Goal: Task Accomplishment & Management: Manage account settings

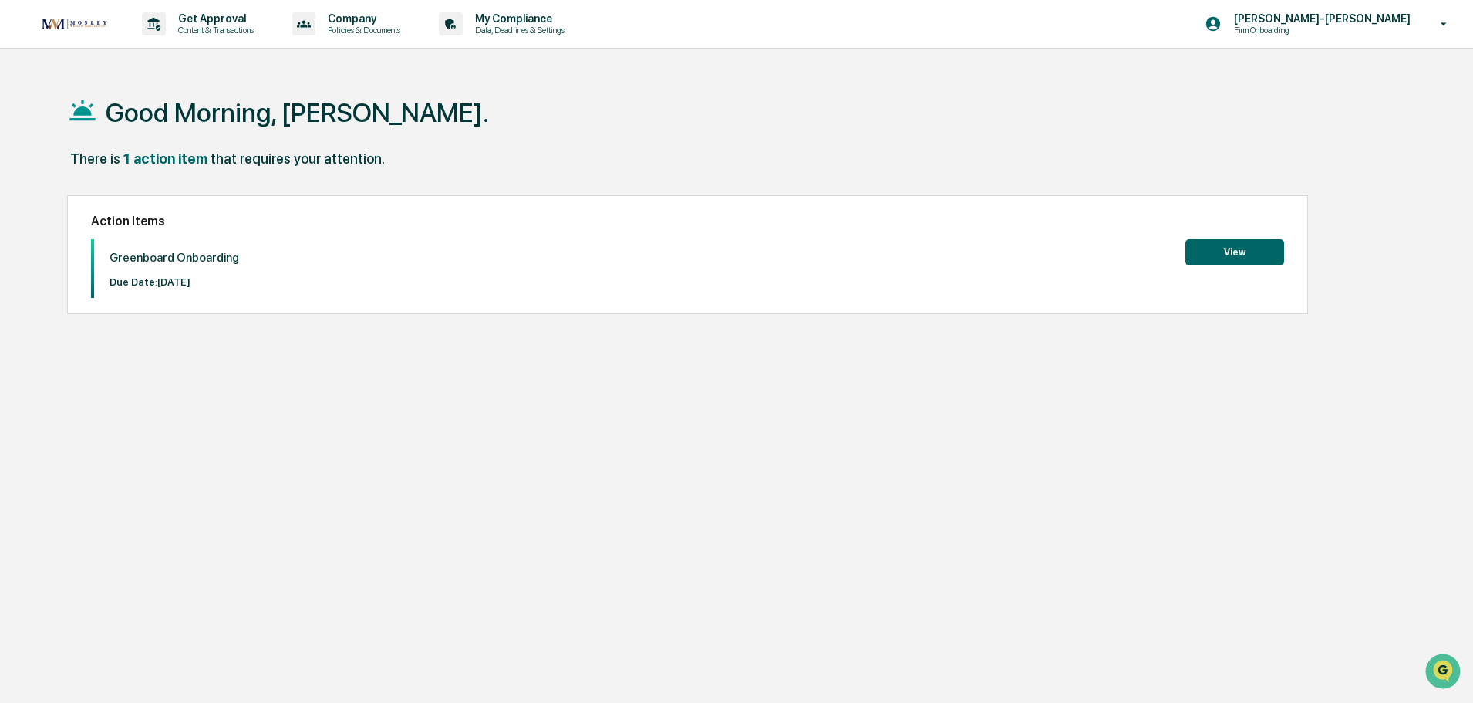
click at [164, 160] on div "1 action item" at bounding box center [165, 158] width 84 height 16
click at [1278, 245] on button "View" at bounding box center [1235, 252] width 99 height 26
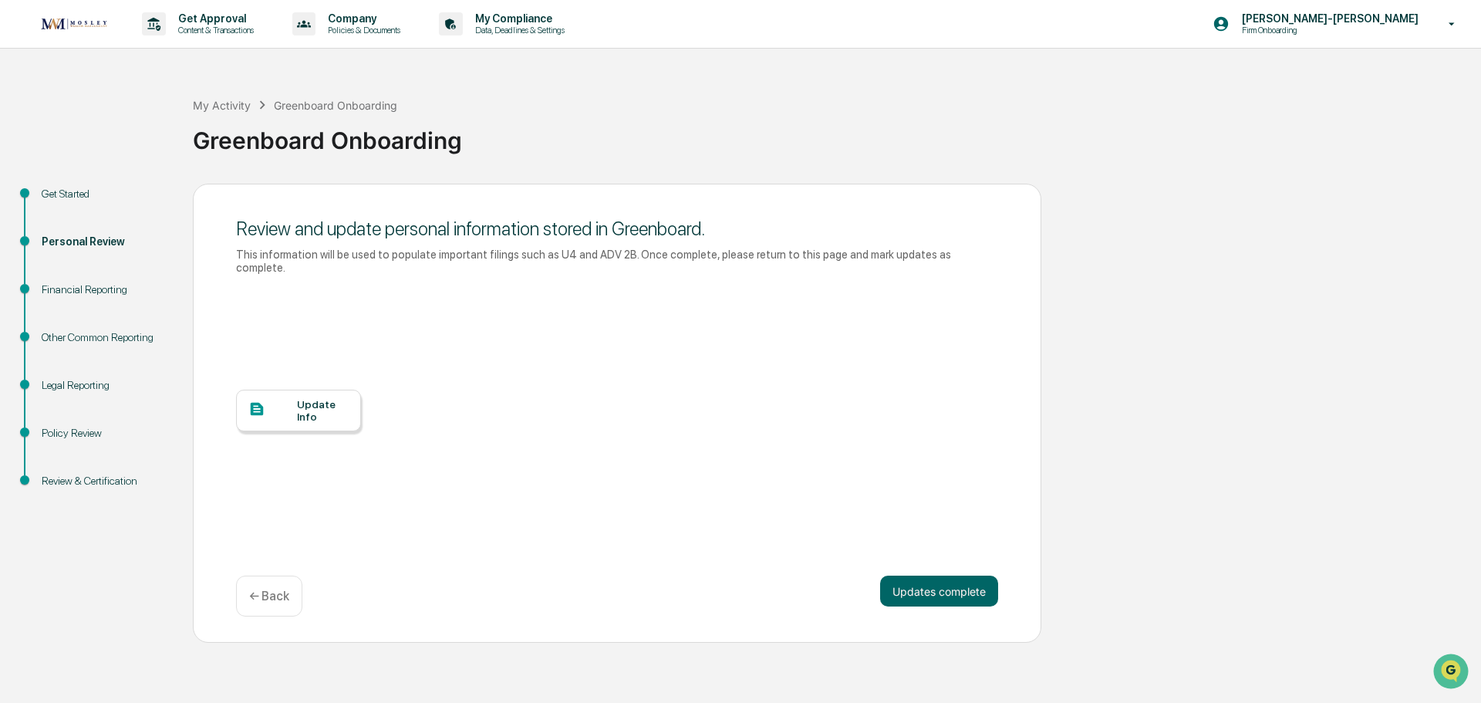
click at [319, 406] on div "Update Info" at bounding box center [323, 410] width 52 height 25
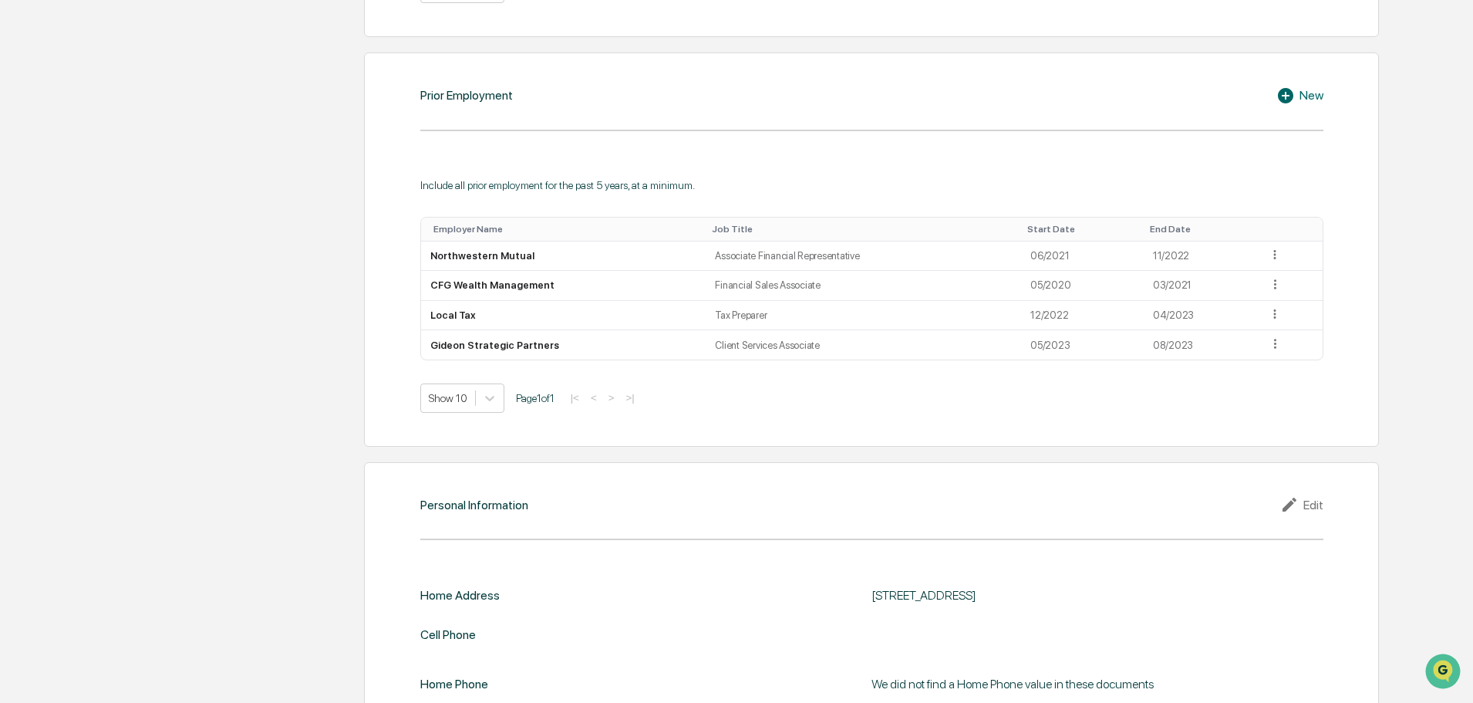
scroll to position [1222, 0]
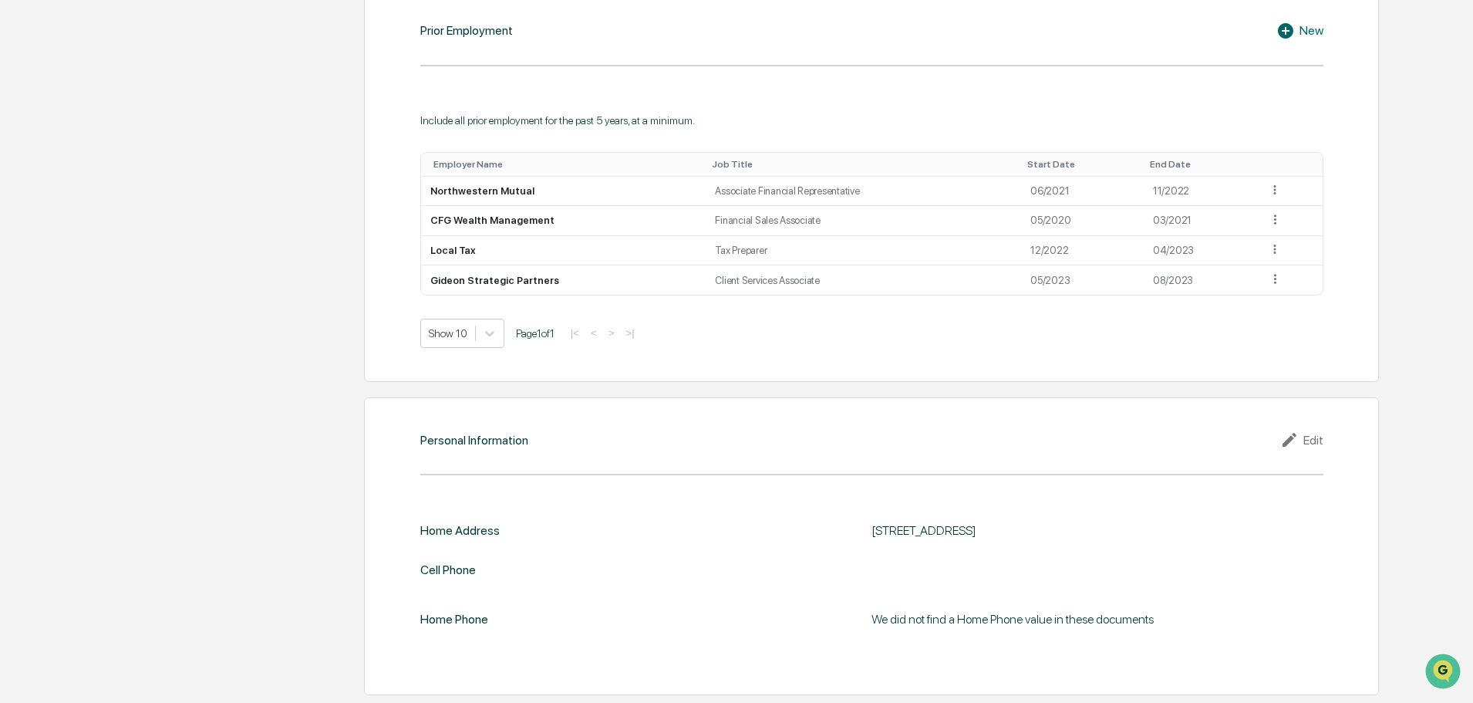
click at [1313, 444] on div "Edit" at bounding box center [1301, 439] width 43 height 19
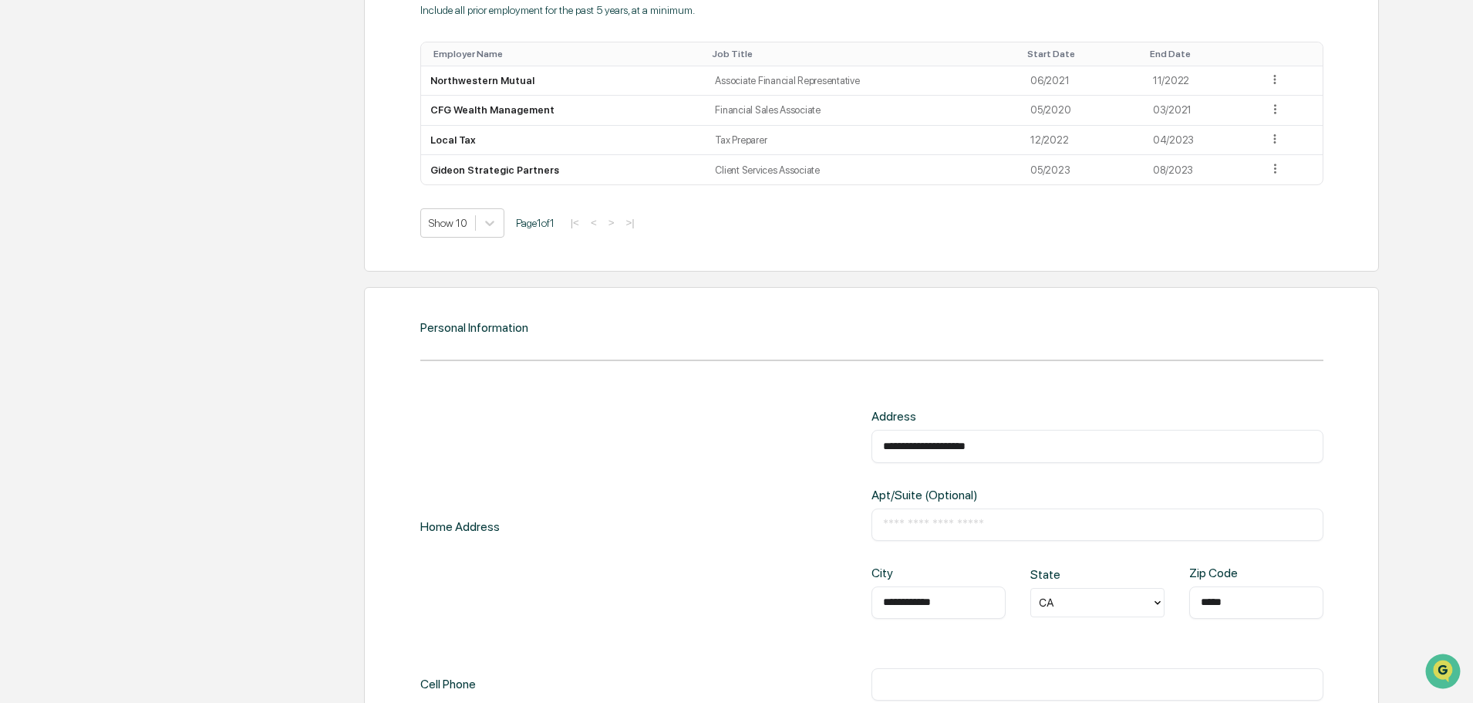
scroll to position [1484, 0]
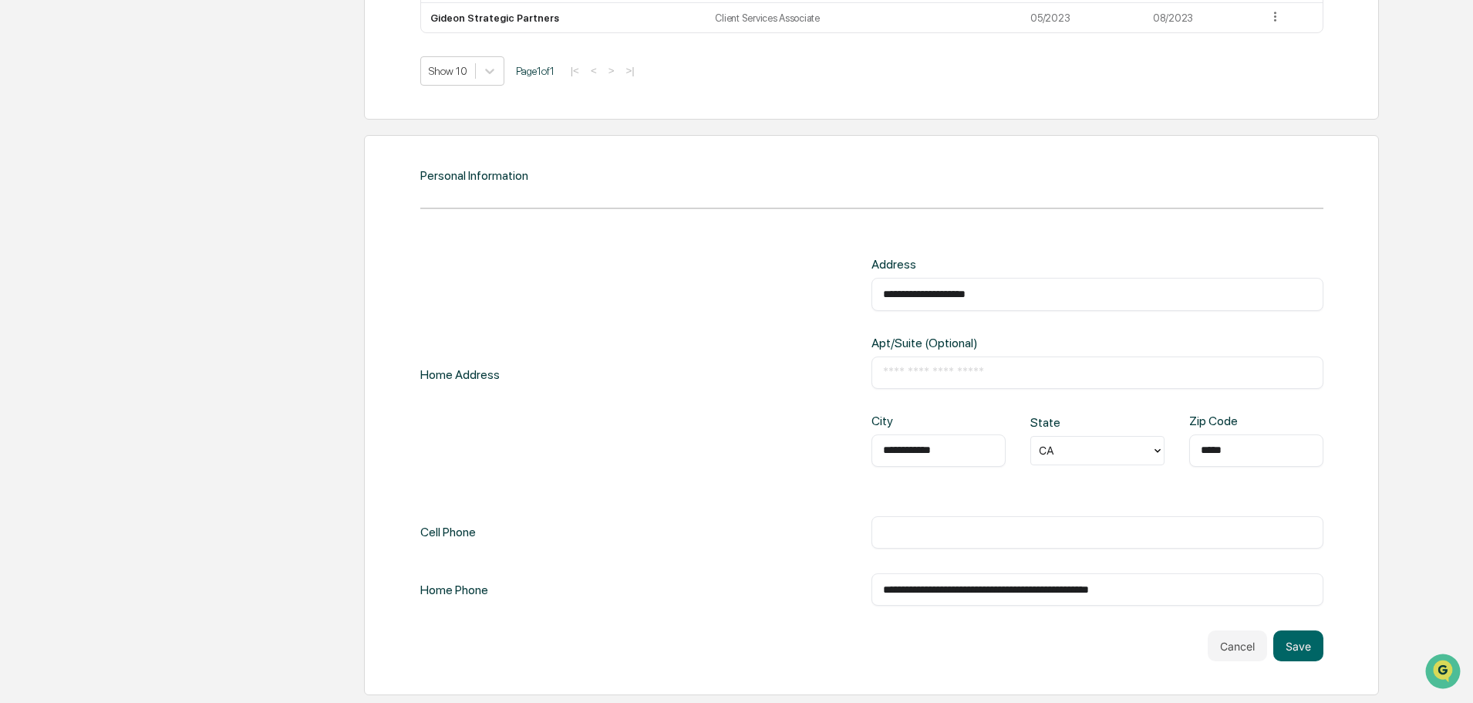
click at [912, 527] on input "text" at bounding box center [1097, 532] width 429 height 15
type input "**********"
click at [1303, 637] on button "Save" at bounding box center [1299, 645] width 50 height 31
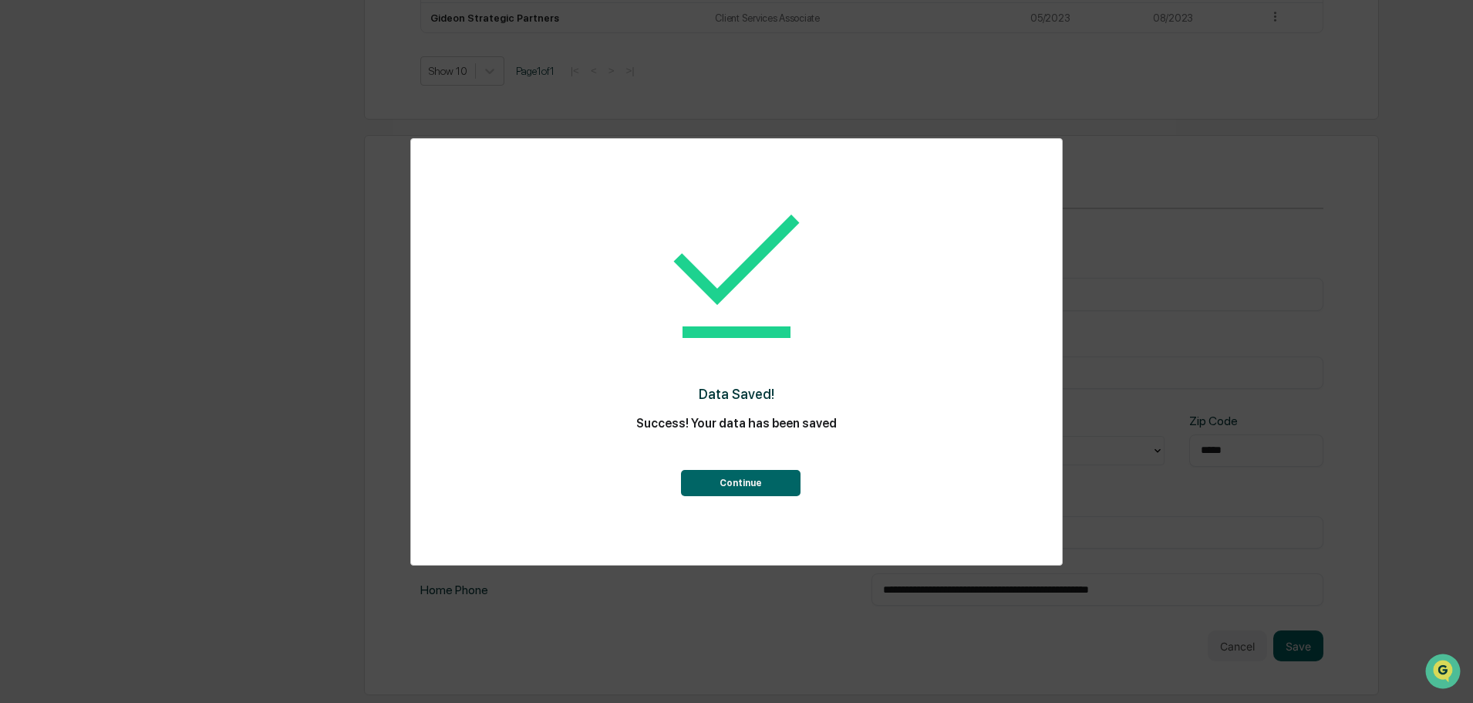
click at [768, 488] on button "Continue" at bounding box center [741, 483] width 120 height 26
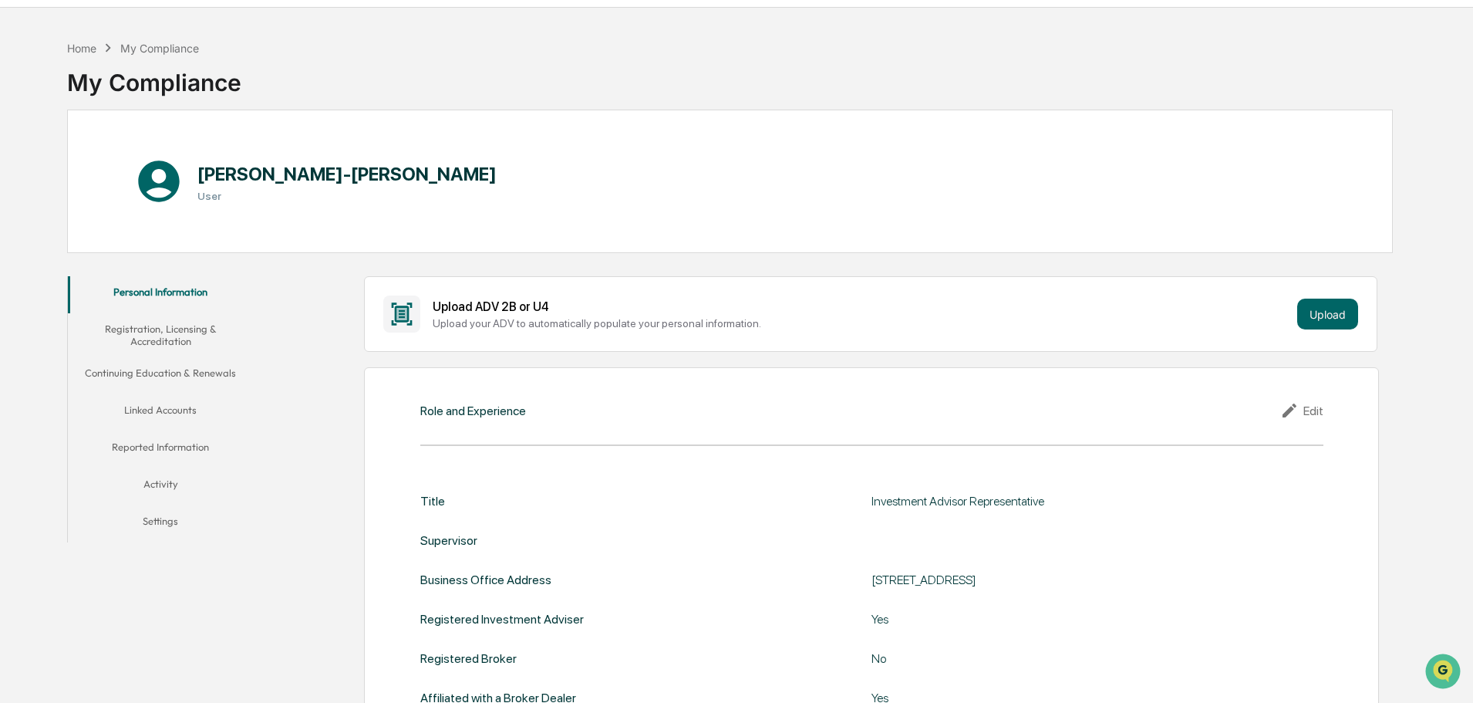
scroll to position [0, 0]
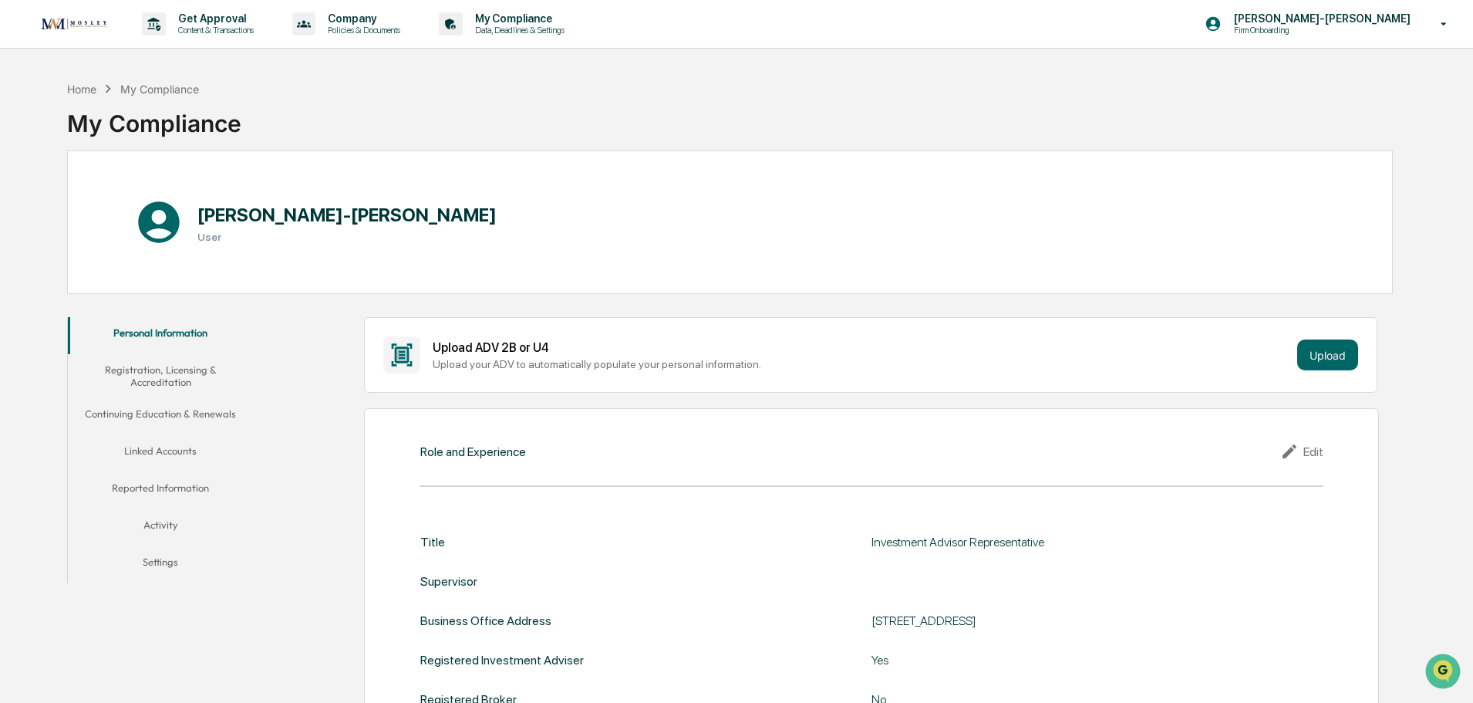
click at [123, 383] on button "Registration, Licensing & Accreditation" at bounding box center [160, 376] width 185 height 44
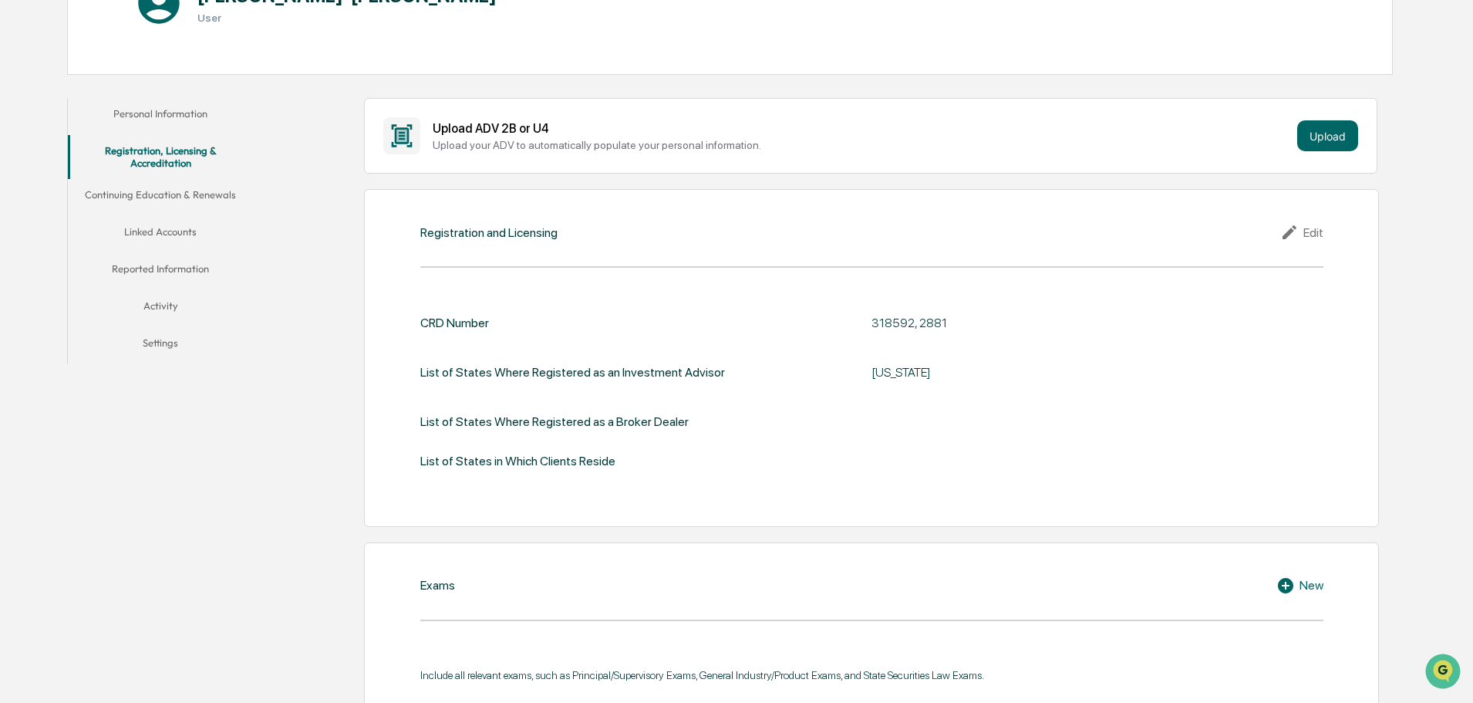
scroll to position [231, 0]
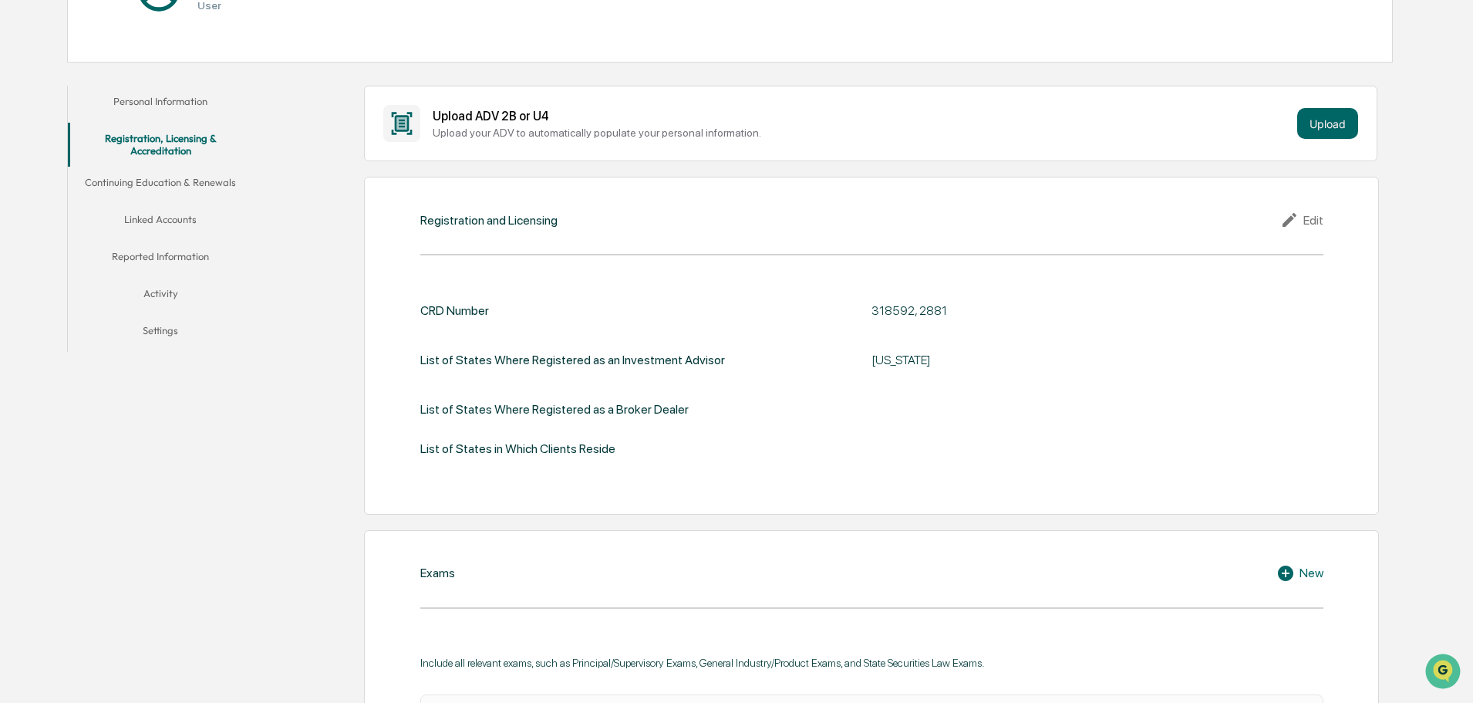
click at [183, 177] on button "Continuing Education & Renewals" at bounding box center [160, 185] width 185 height 37
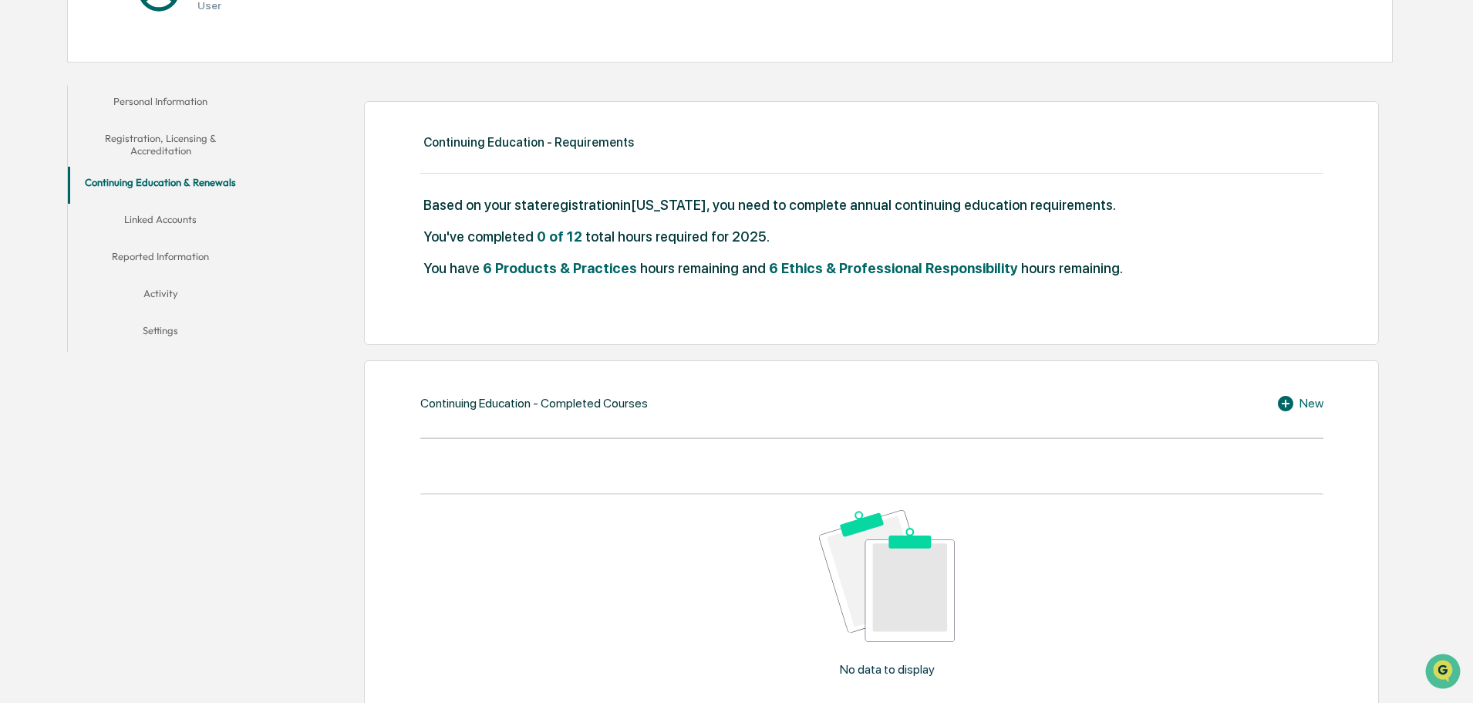
click at [177, 217] on button "Linked Accounts" at bounding box center [160, 222] width 185 height 37
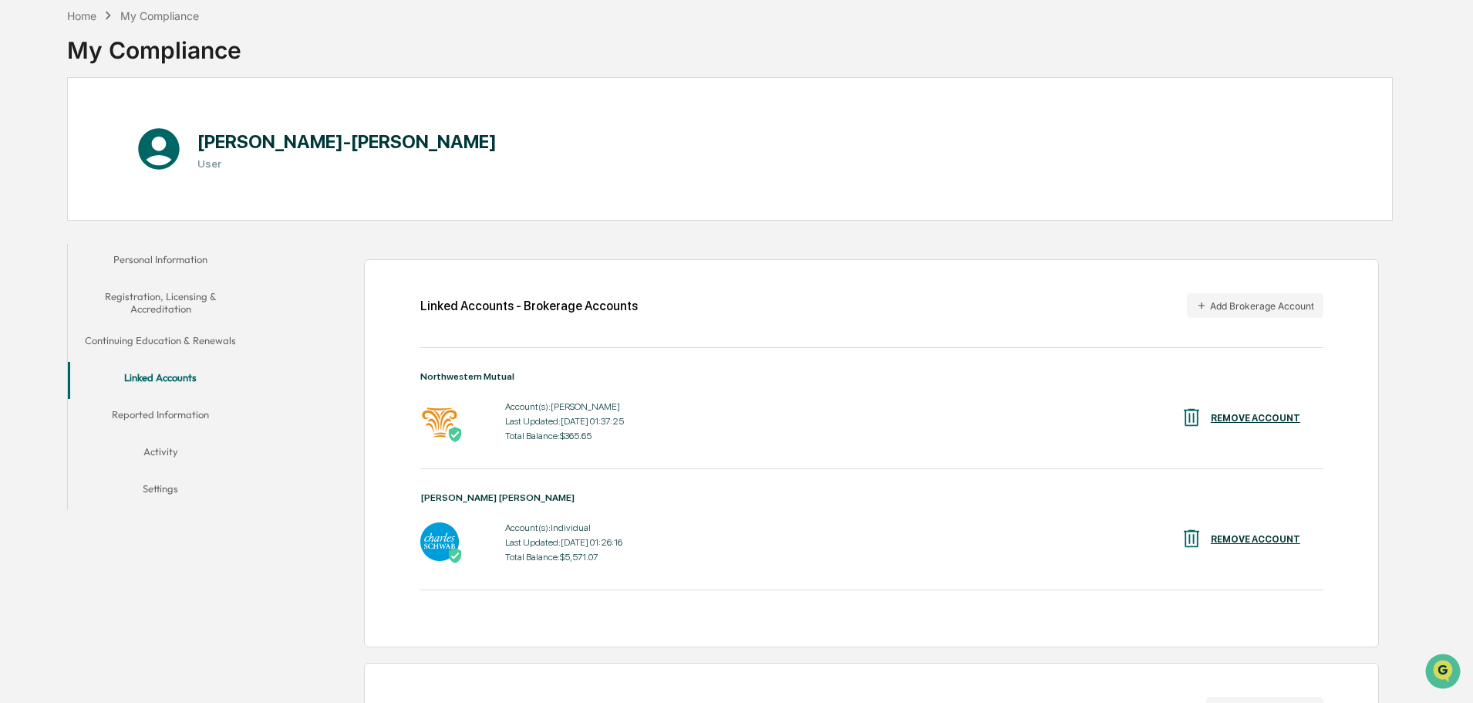
scroll to position [207, 0]
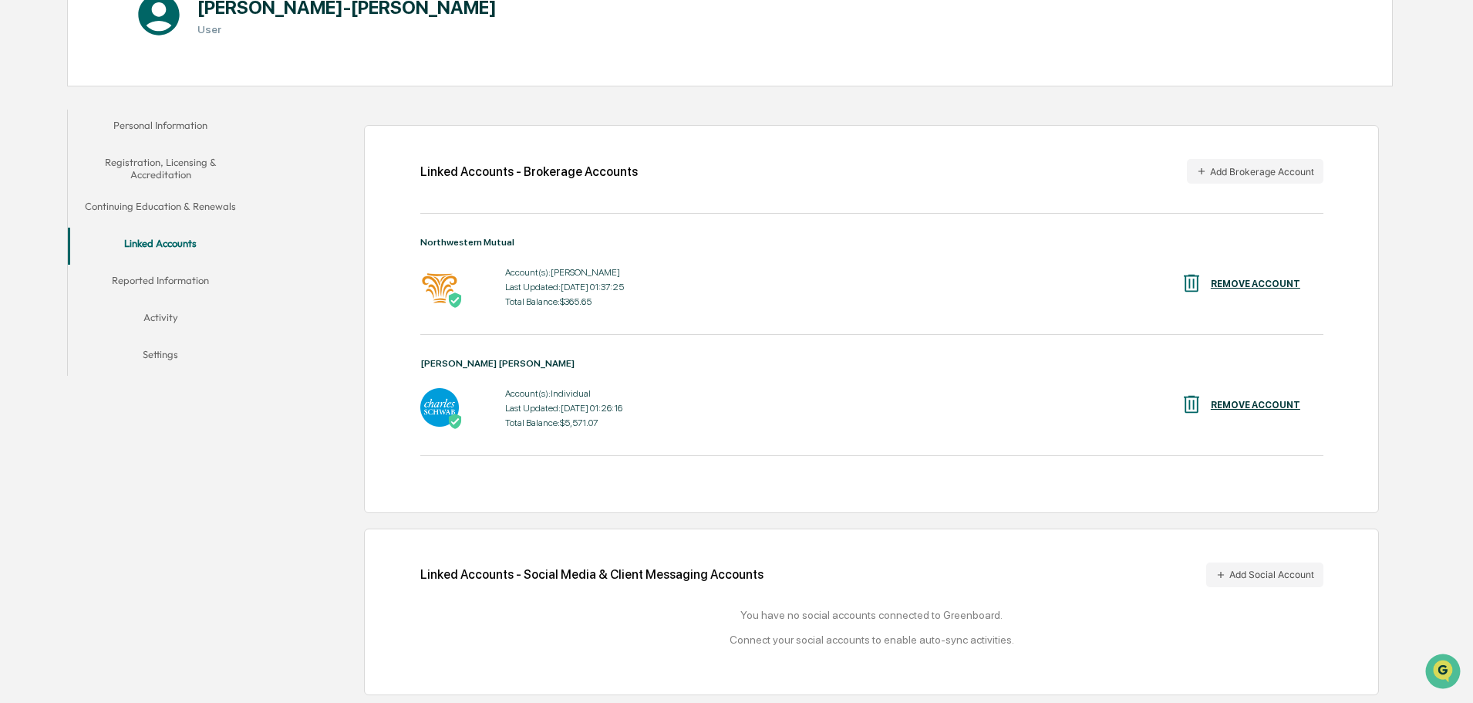
click at [1286, 157] on div "Linked Accounts - Brokerage Accounts Add Brokerage Account Northwestern Mutual …" at bounding box center [871, 319] width 1015 height 388
click at [1280, 166] on button "Add Brokerage Account" at bounding box center [1255, 171] width 137 height 25
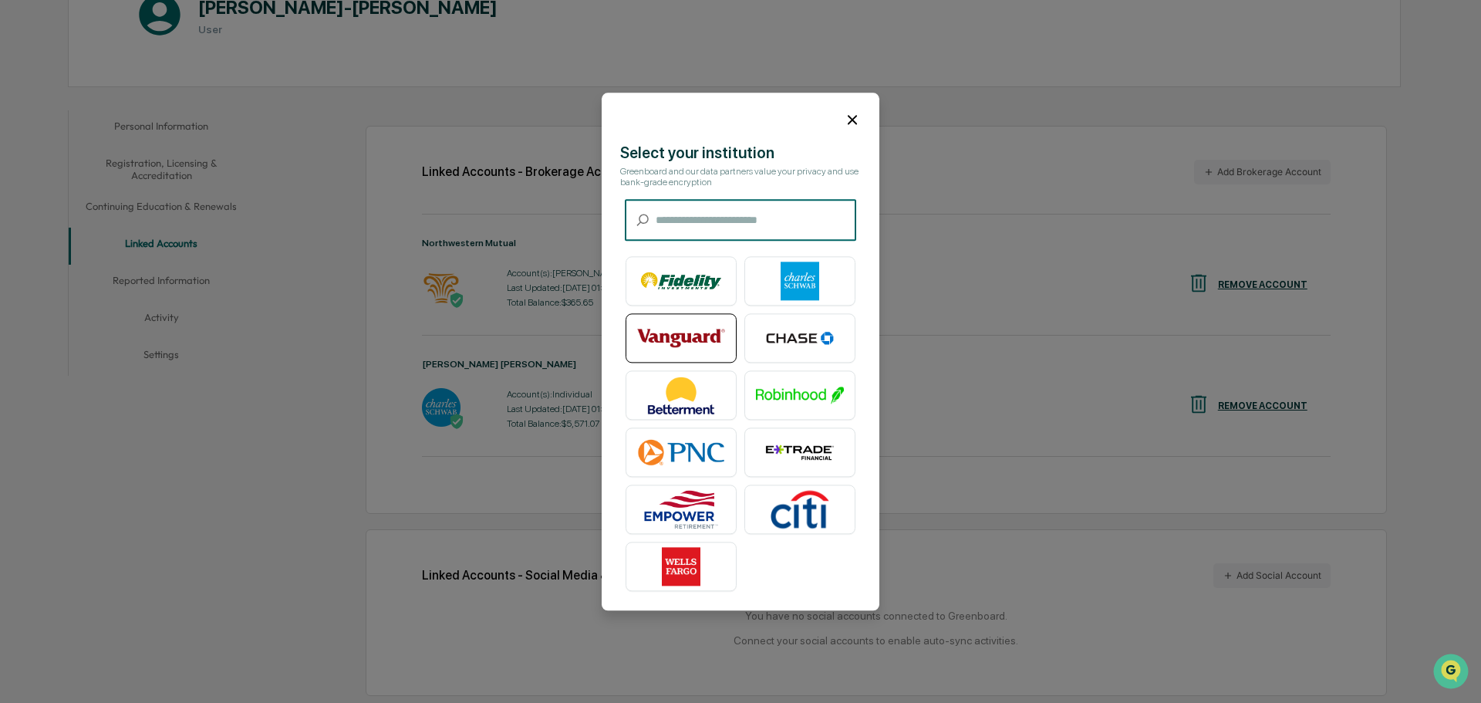
click at [673, 333] on img at bounding box center [681, 338] width 88 height 39
click at [845, 113] on icon at bounding box center [852, 119] width 17 height 17
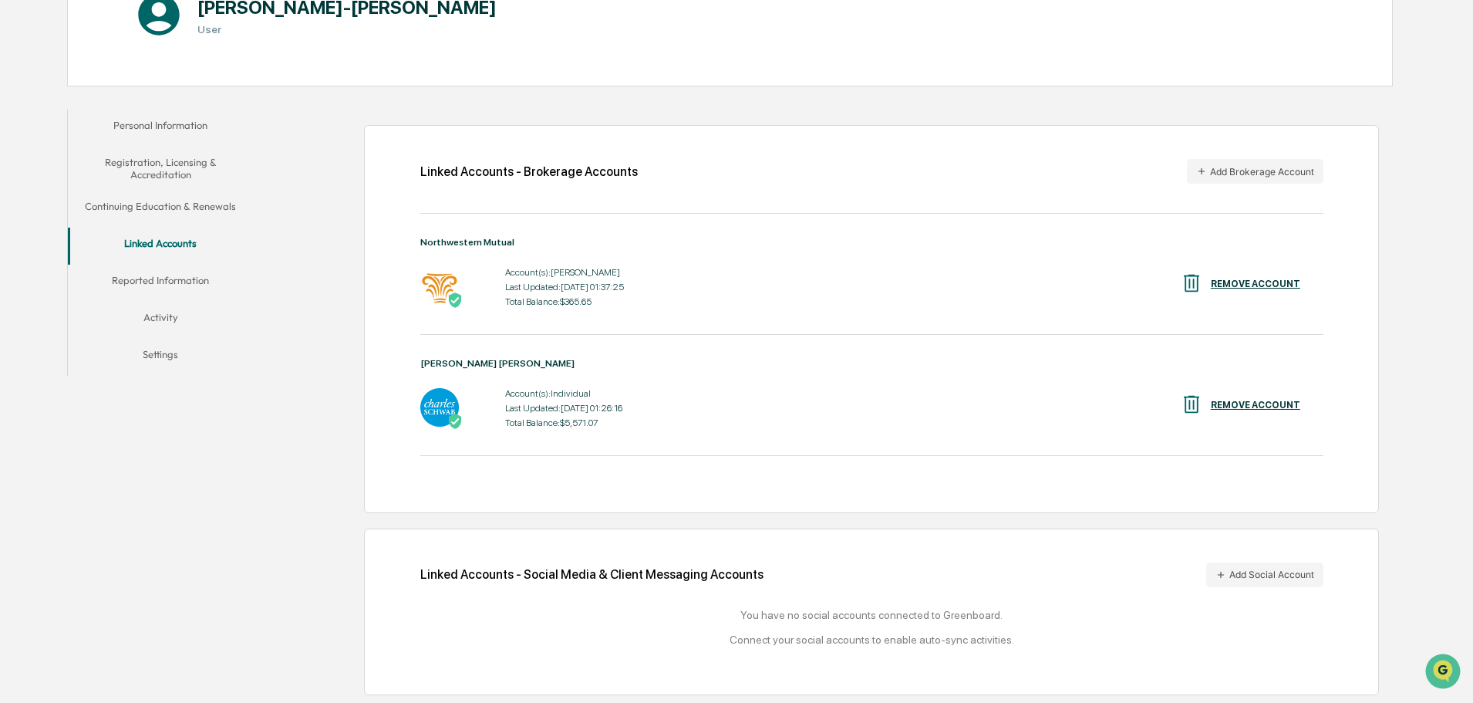
click at [184, 277] on button "Reported Information" at bounding box center [160, 283] width 185 height 37
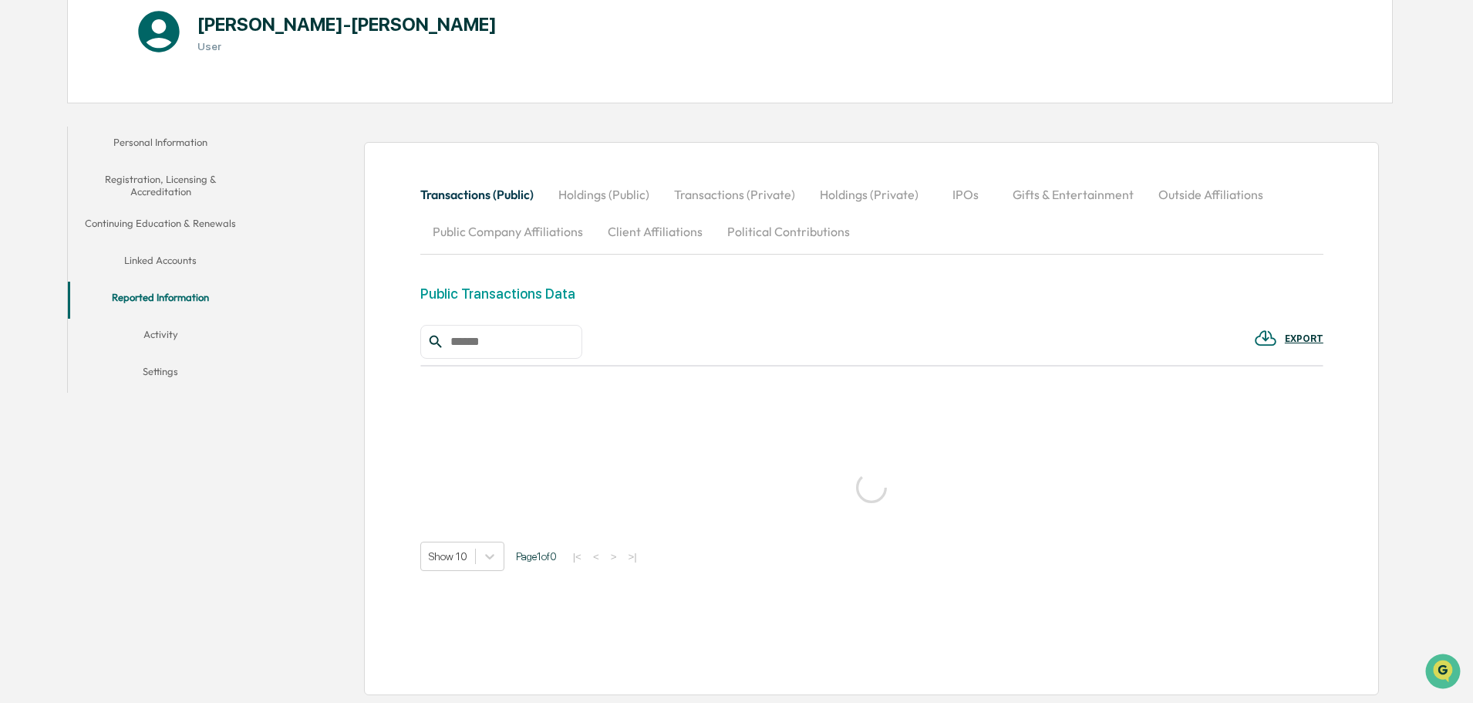
scroll to position [207, 0]
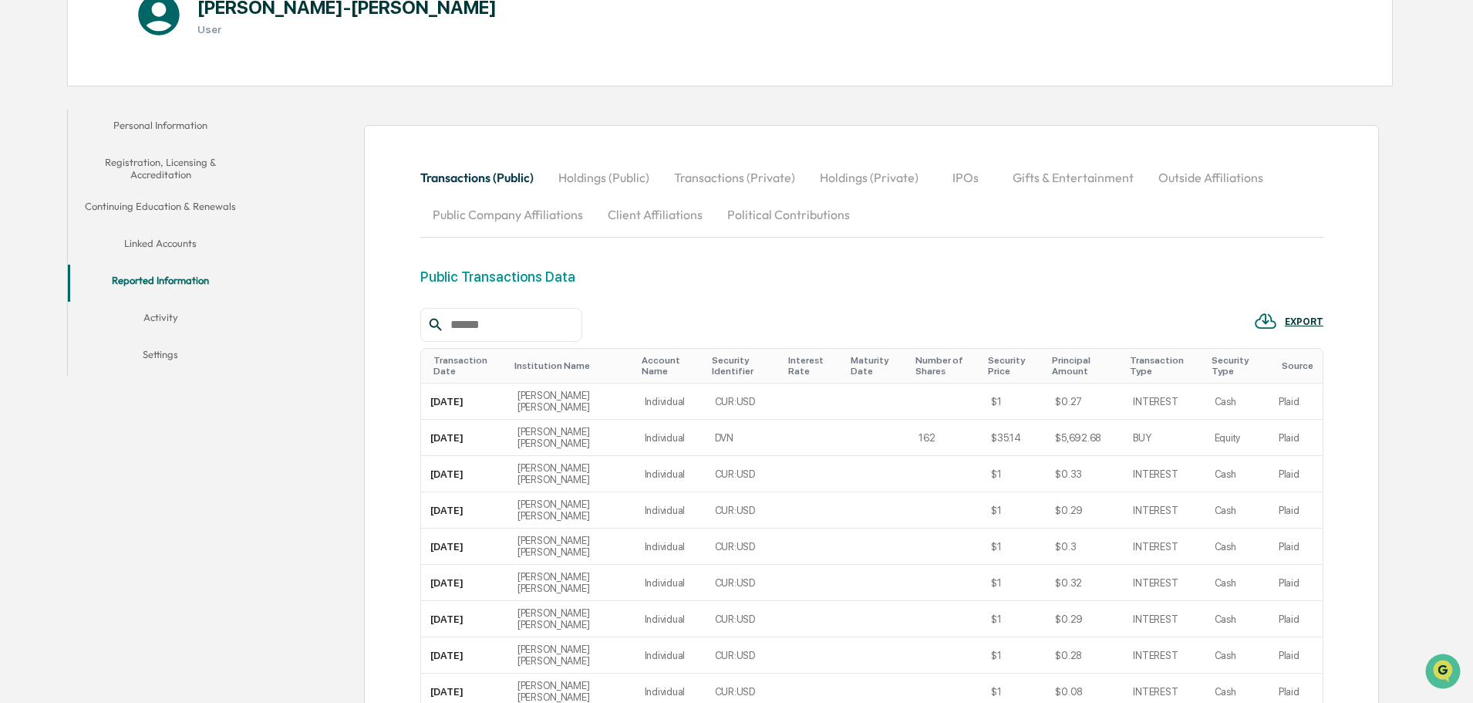
click at [154, 318] on button "Activity" at bounding box center [160, 320] width 185 height 37
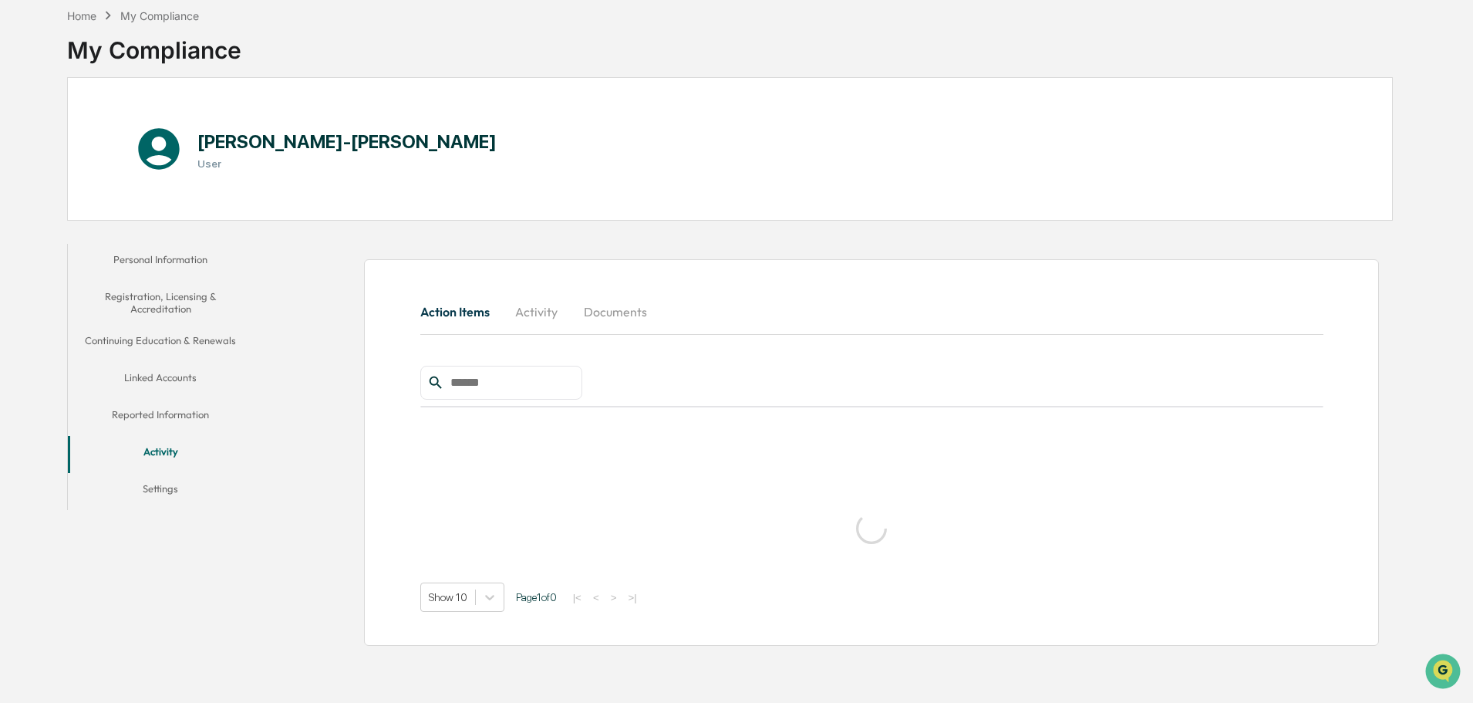
scroll to position [73, 0]
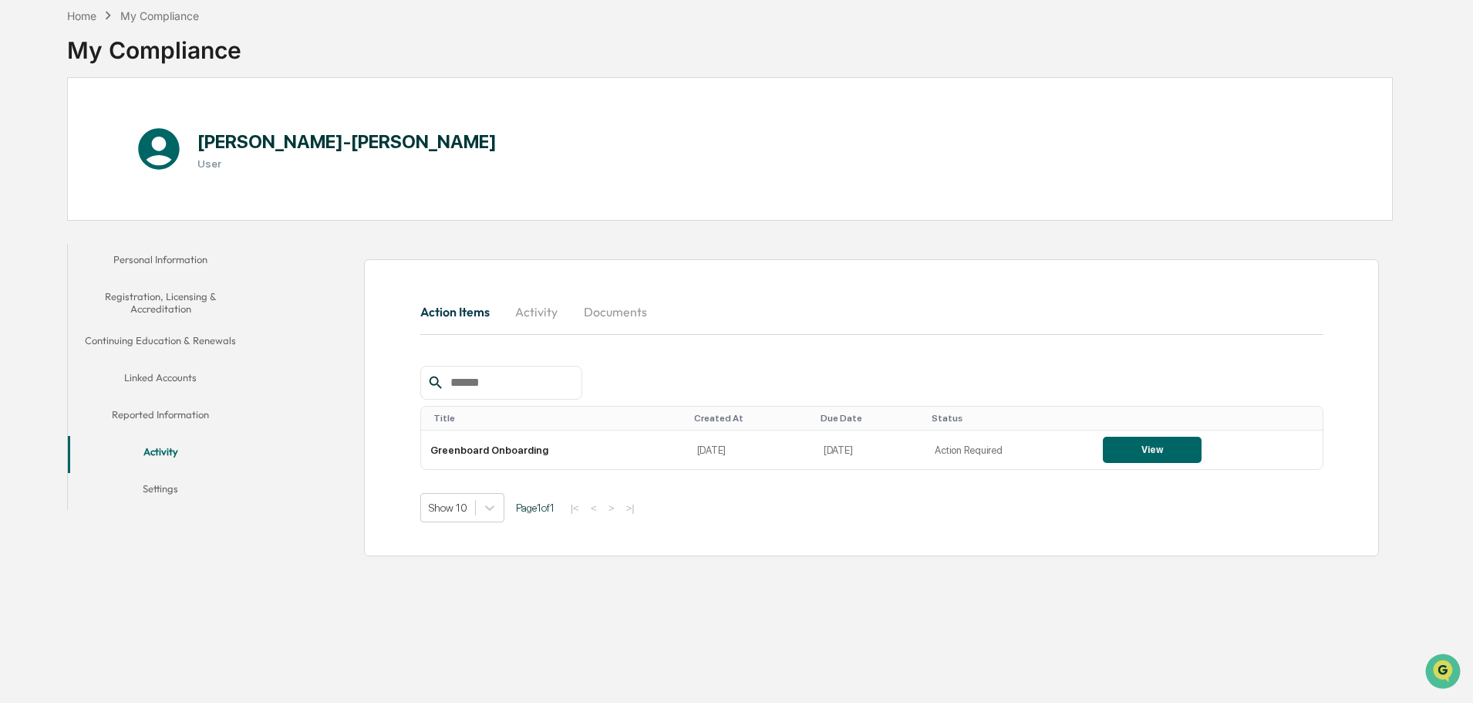
click at [555, 305] on button "Activity" at bounding box center [536, 311] width 69 height 37
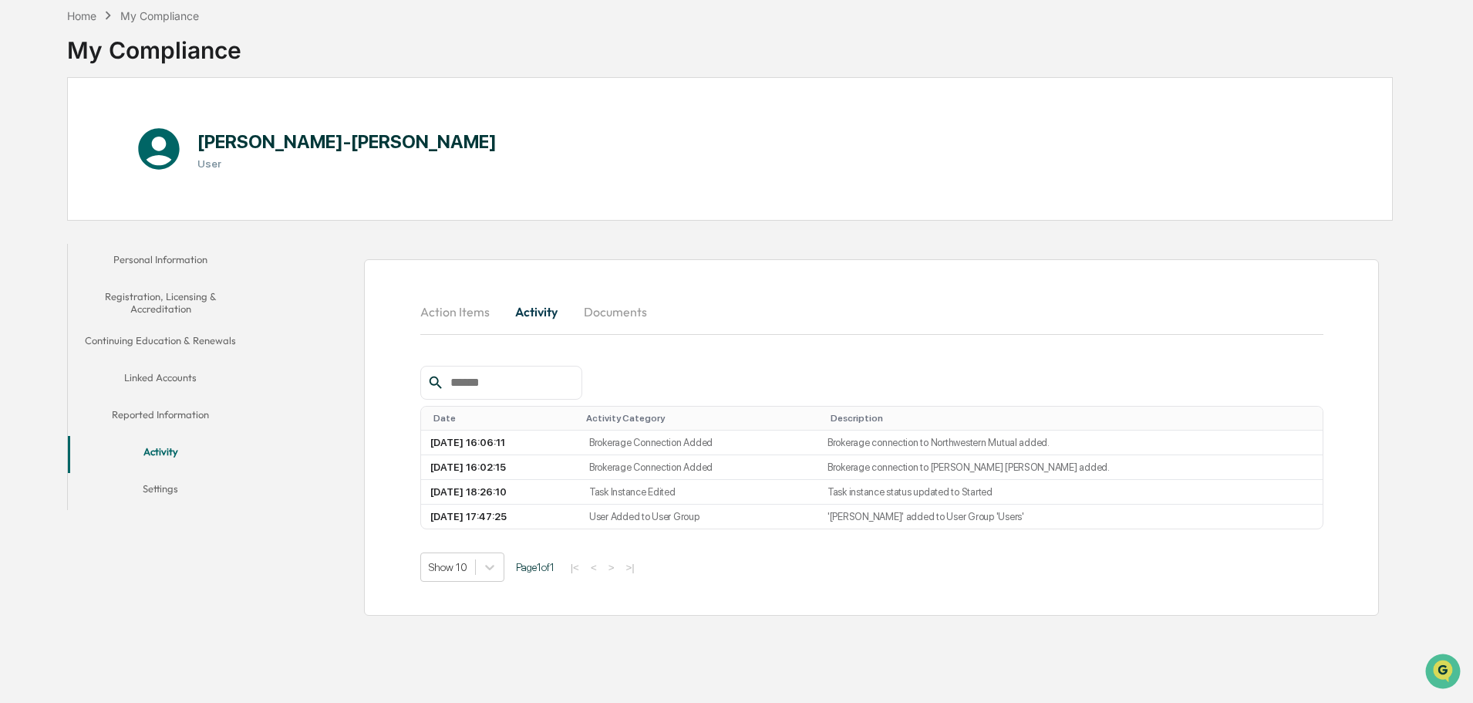
click at [596, 314] on button "Documents" at bounding box center [616, 311] width 88 height 37
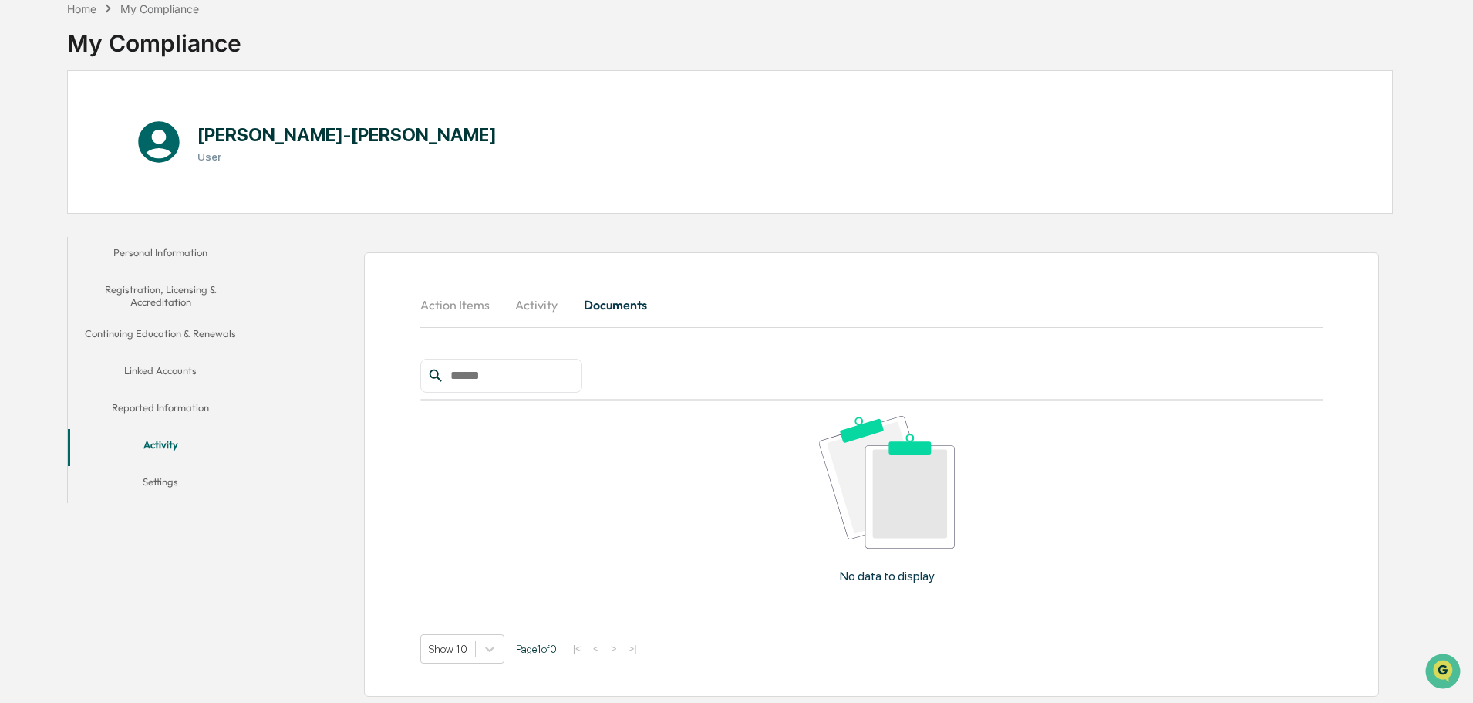
scroll to position [82, 0]
click at [140, 483] on button "Settings" at bounding box center [160, 482] width 185 height 37
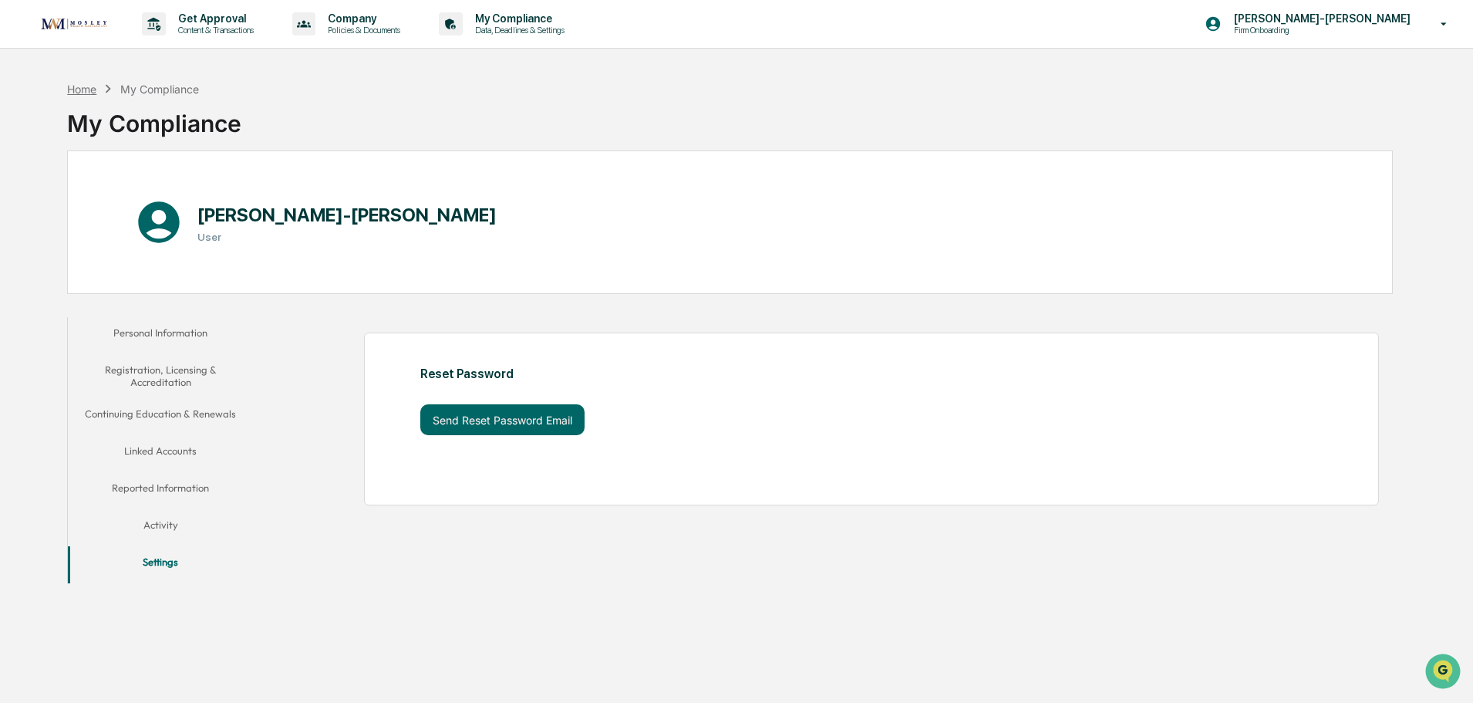
click at [88, 84] on div "Home" at bounding box center [81, 89] width 29 height 13
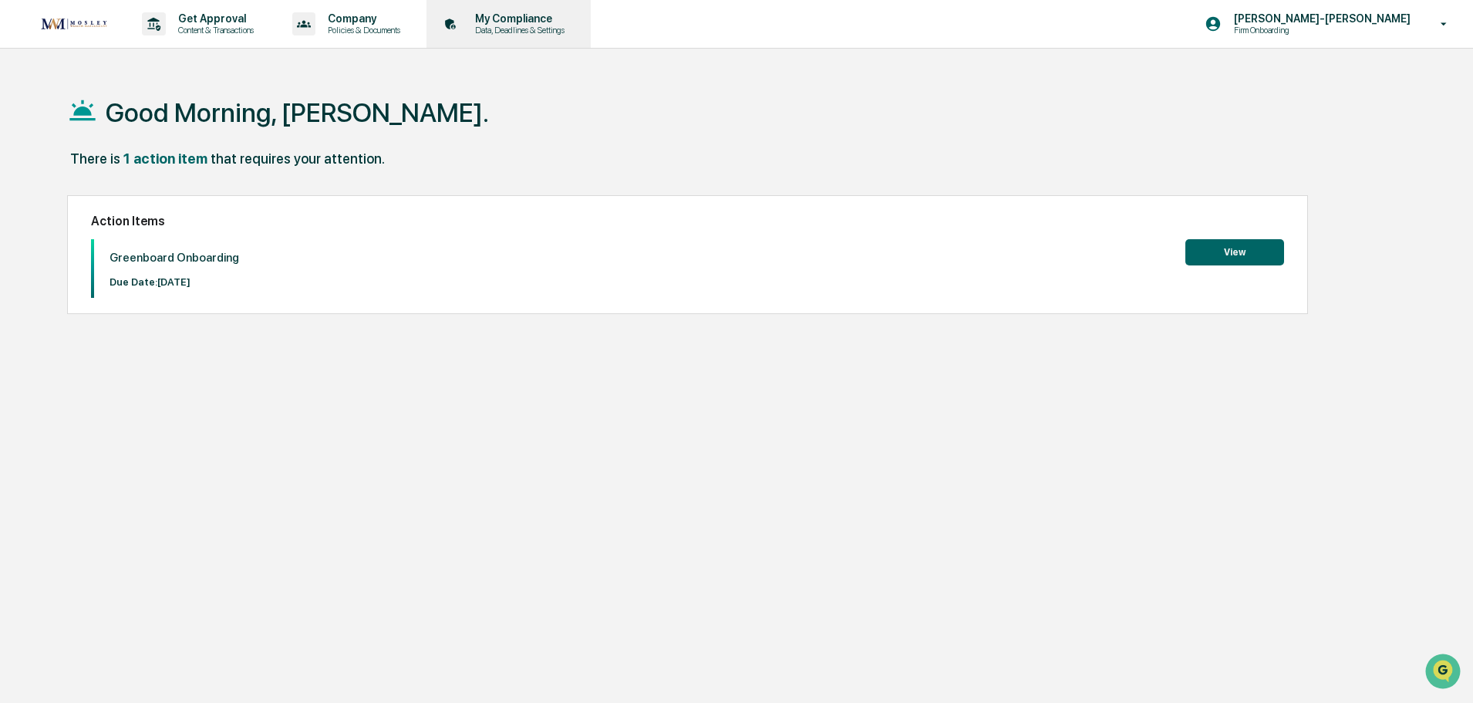
click at [502, 17] on p "My Compliance" at bounding box center [518, 18] width 110 height 12
